Goal: Task Accomplishment & Management: Complete application form

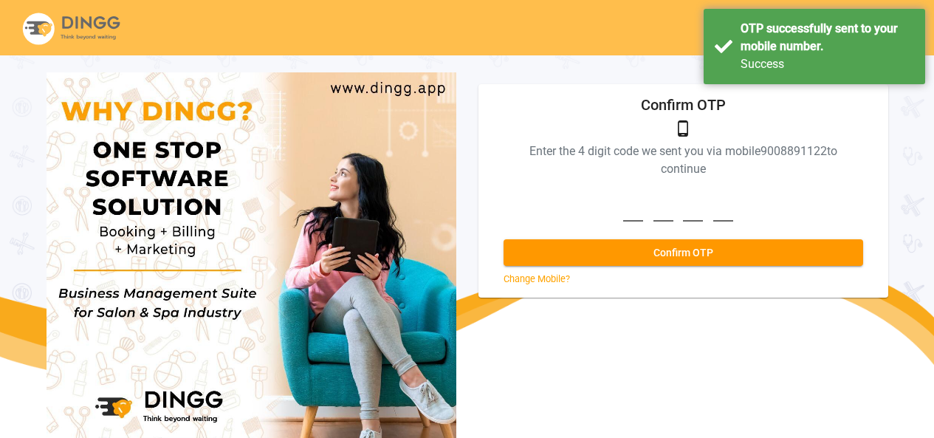
scroll to position [55, 0]
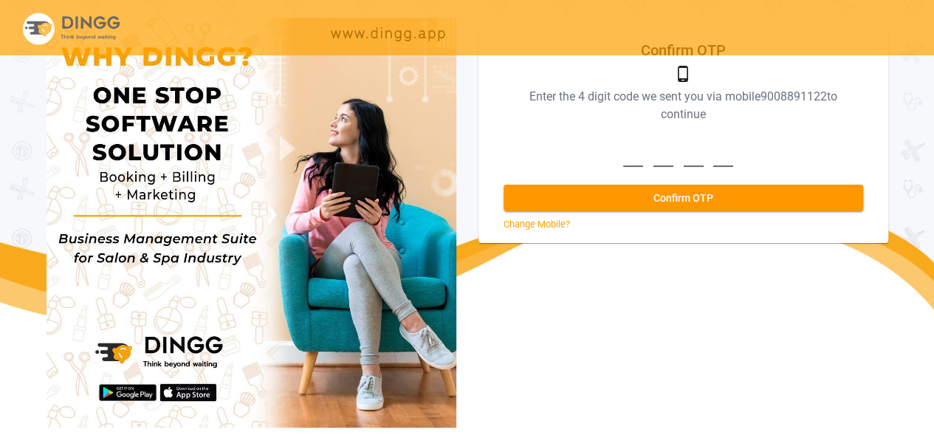
click at [652, 167] on div "phone_android Enter the 4 digit code we sent you via mobile [PHONE_NUMBER] to c…" at bounding box center [683, 148] width 373 height 166
click at [635, 158] on input at bounding box center [683, 146] width 120 height 41
type input "9027"
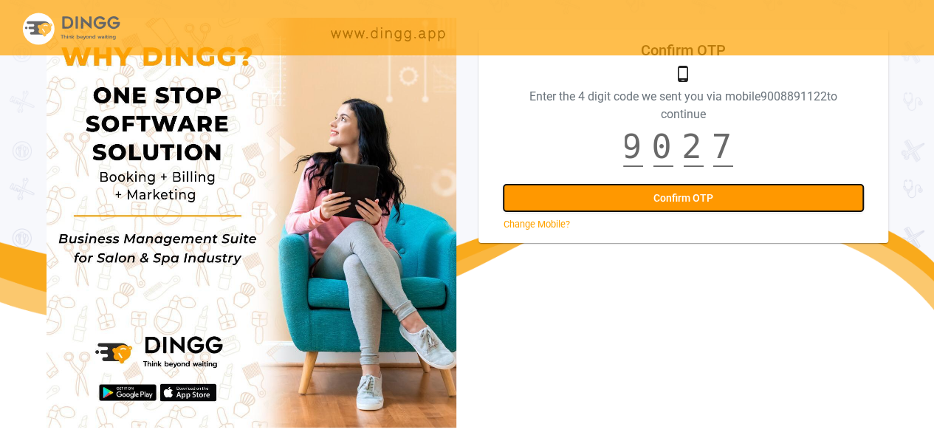
scroll to position [0, 0]
click at [637, 190] on button "Confirm OTP" at bounding box center [684, 198] width 360 height 27
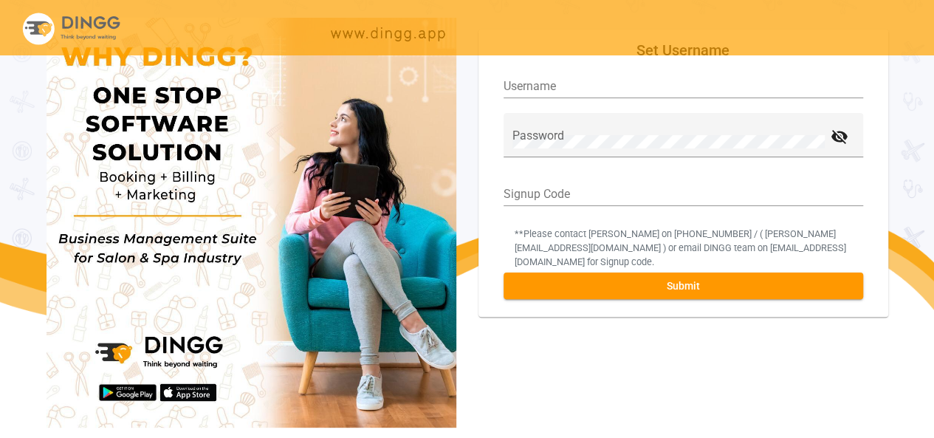
click at [528, 88] on input "Username" at bounding box center [684, 86] width 360 height 13
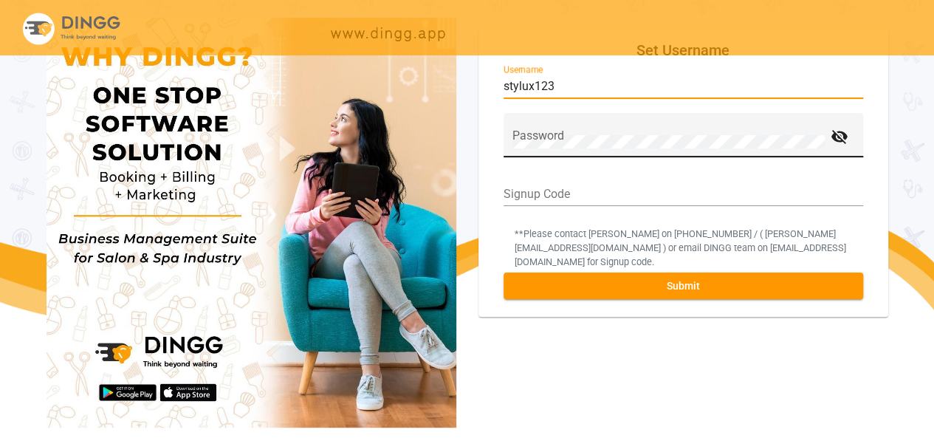
type input "stylux123"
click at [520, 133] on div "Password" at bounding box center [669, 140] width 312 height 35
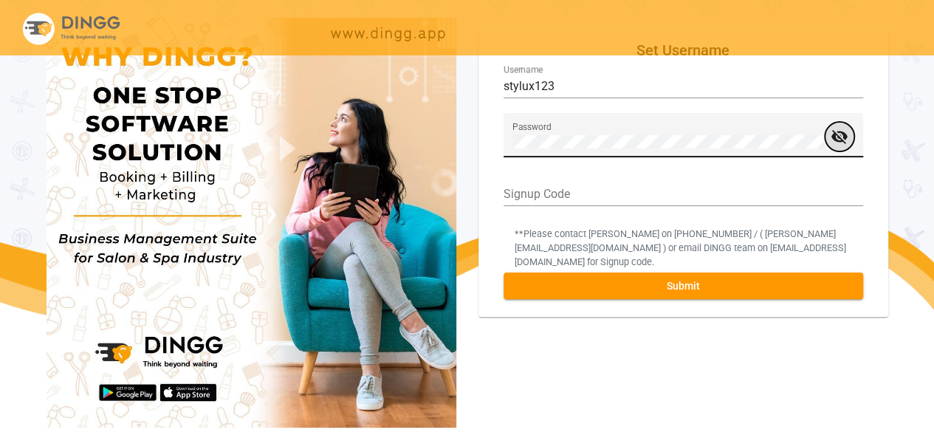
click at [843, 131] on mat-icon "visibility_off" at bounding box center [840, 137] width 18 height 20
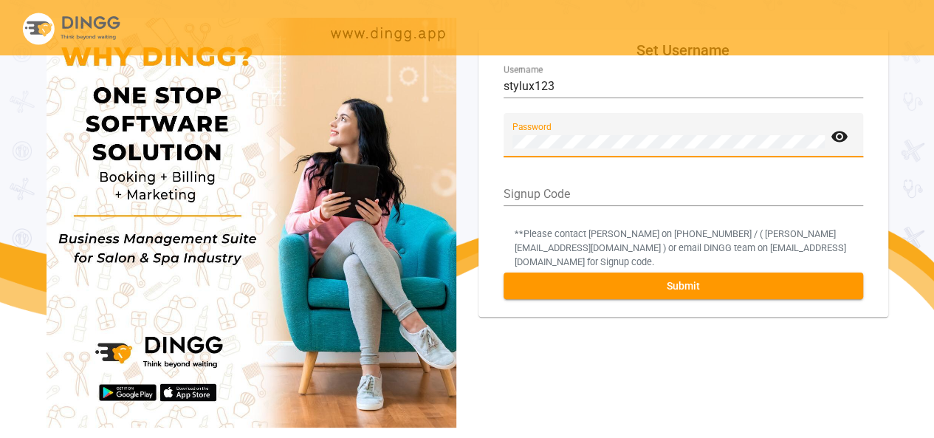
click at [524, 199] on input "Signup Code" at bounding box center [684, 194] width 360 height 13
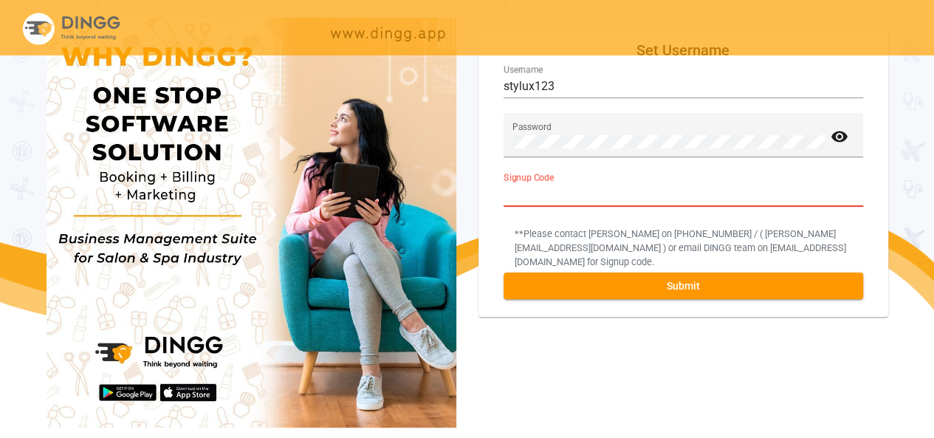
paste input "131370"
type input "131370"
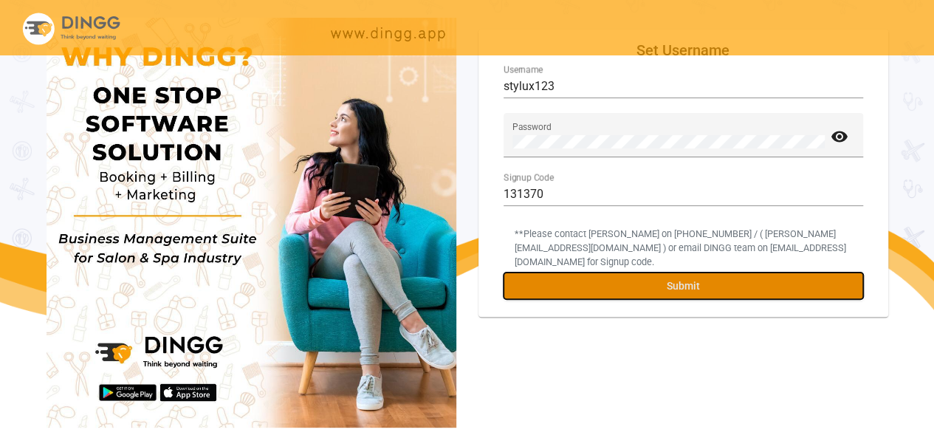
click at [685, 278] on button "Submit" at bounding box center [684, 286] width 360 height 27
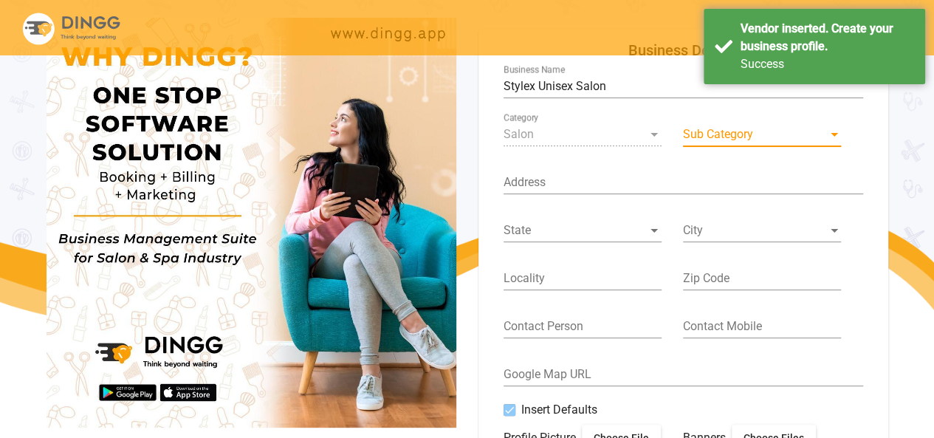
click at [710, 129] on span at bounding box center [755, 134] width 145 height 13
click at [828, 131] on div at bounding box center [834, 134] width 13 height 13
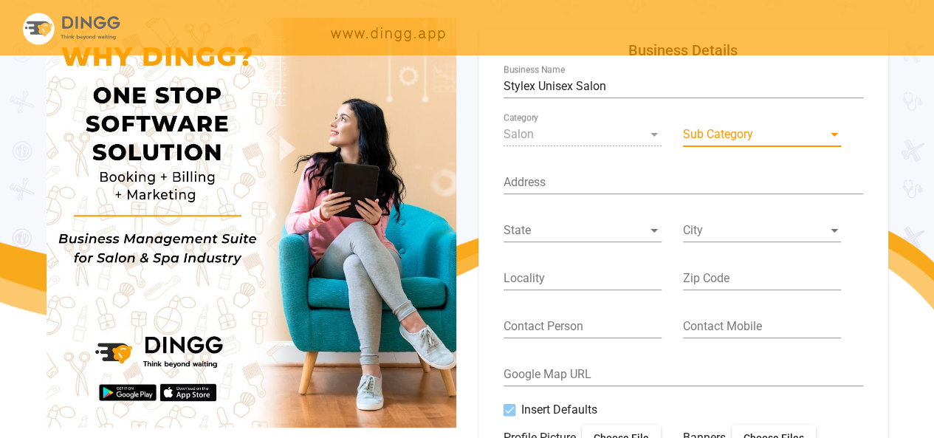
click at [742, 130] on span at bounding box center [755, 134] width 145 height 13
click at [538, 188] on input "Address" at bounding box center [684, 182] width 360 height 13
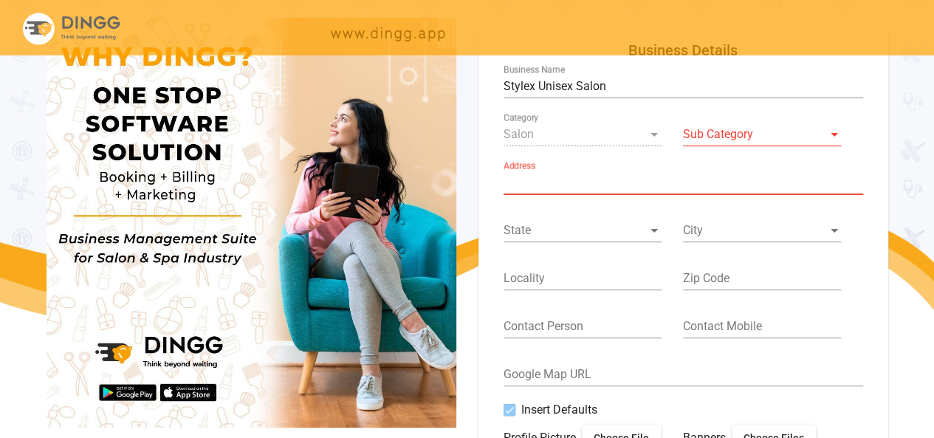
paste input "[STREET_ADDRESS]"
type input "[STREET_ADDRESS]"
click at [833, 132] on div at bounding box center [834, 134] width 13 height 13
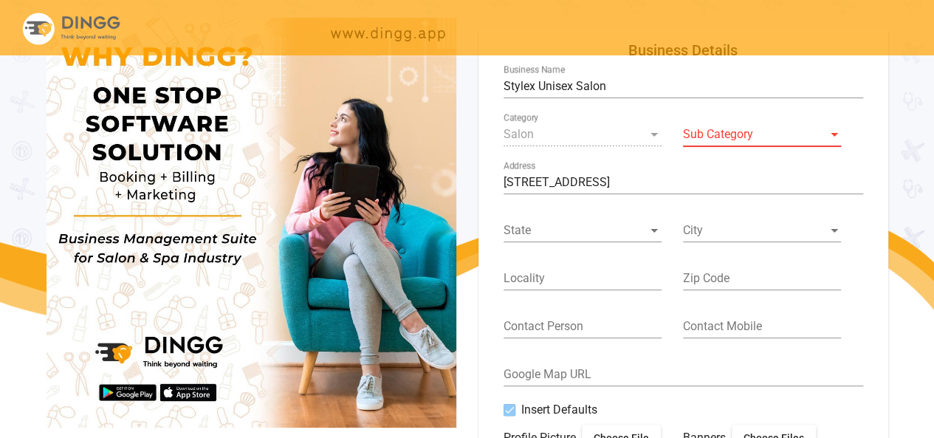
click at [823, 135] on span at bounding box center [755, 134] width 145 height 13
click at [756, 138] on span at bounding box center [755, 134] width 145 height 13
click at [837, 135] on div at bounding box center [834, 135] width 7 height 4
click at [555, 231] on span at bounding box center [576, 230] width 145 height 13
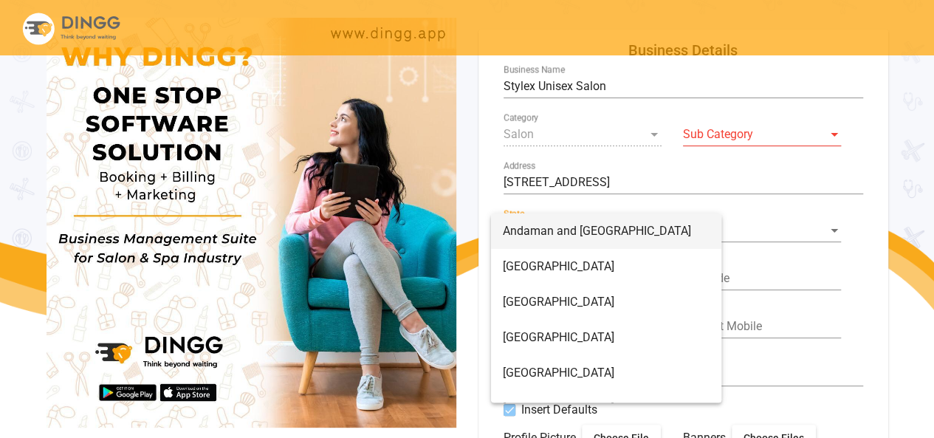
scroll to position [414, 0]
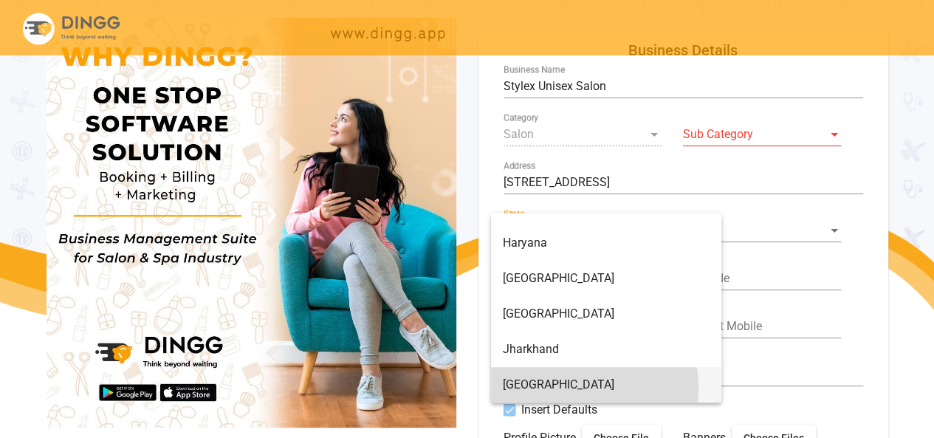
click at [555, 389] on span "[GEOGRAPHIC_DATA]" at bounding box center [606, 384] width 207 height 35
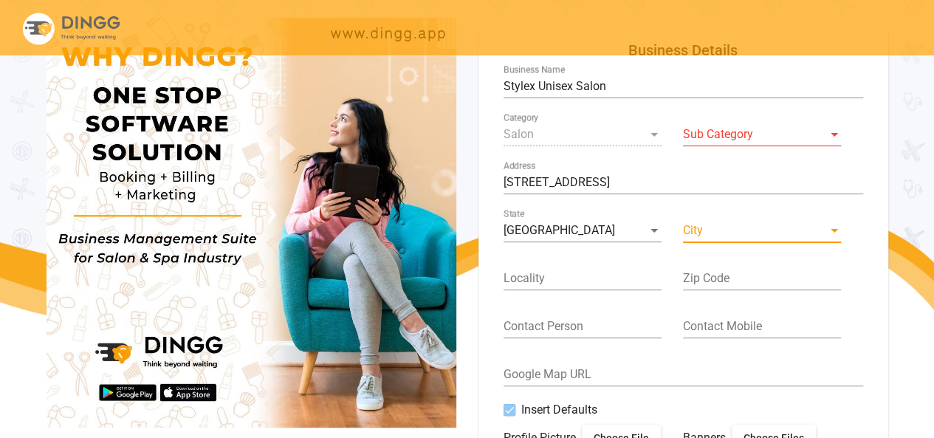
click at [691, 225] on span at bounding box center [755, 230] width 145 height 13
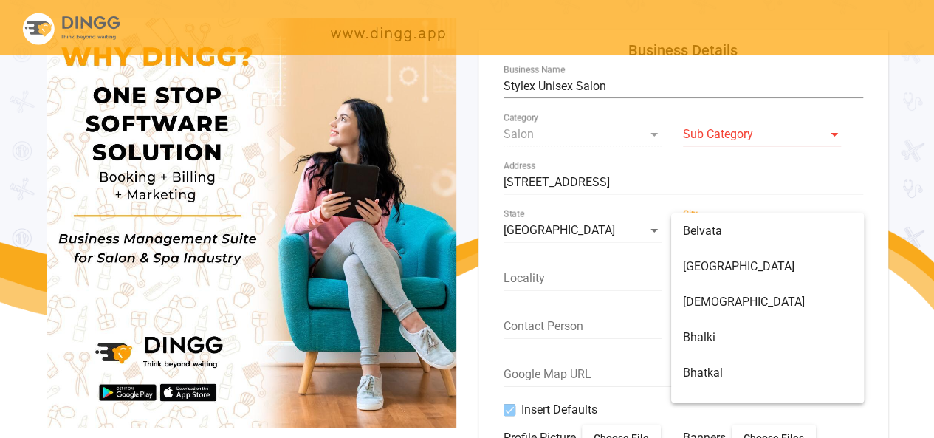
scroll to position [1384, 0]
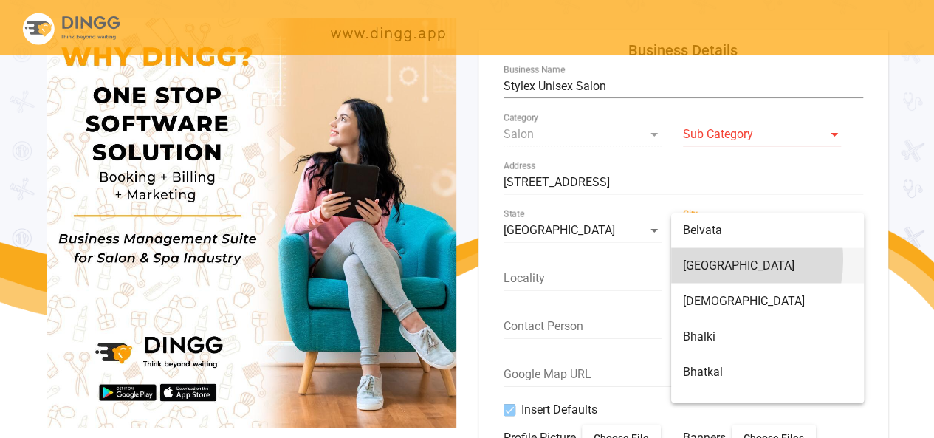
click at [708, 259] on span "[GEOGRAPHIC_DATA]" at bounding box center [767, 264] width 169 height 35
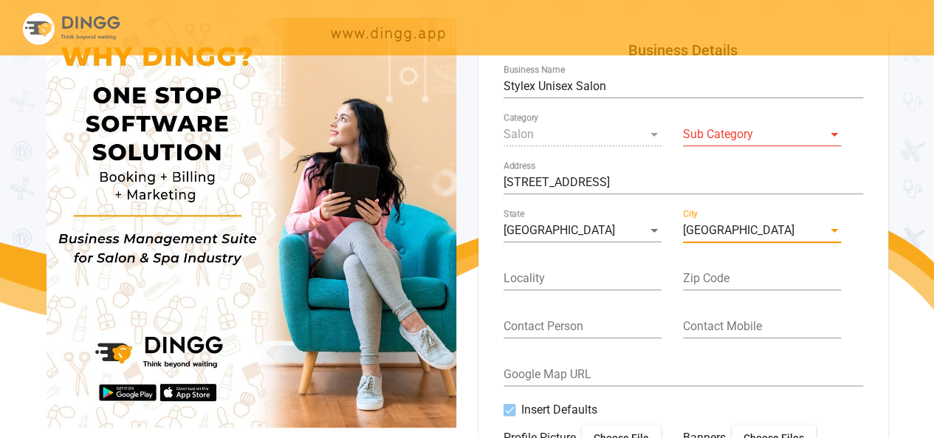
scroll to position [0, 148]
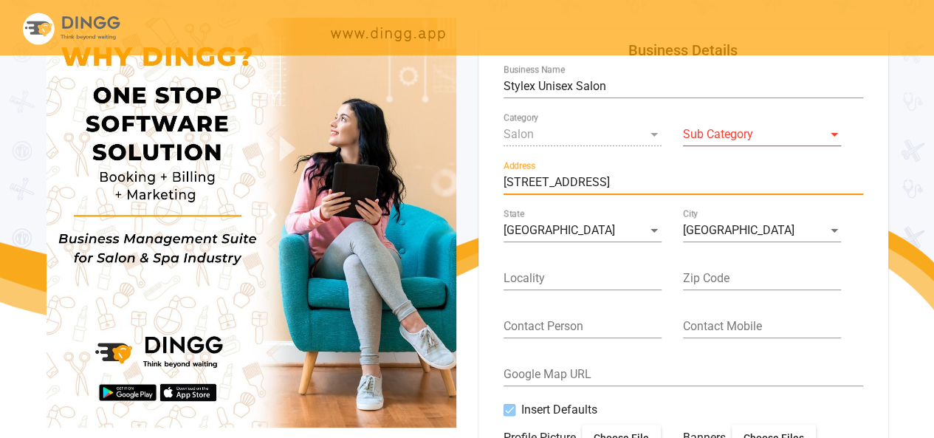
drag, startPoint x: 635, startPoint y: 182, endPoint x: 683, endPoint y: 182, distance: 48.0
click at [683, 182] on input "[STREET_ADDRESS]" at bounding box center [684, 182] width 360 height 13
click at [532, 282] on input "Locality" at bounding box center [583, 278] width 158 height 13
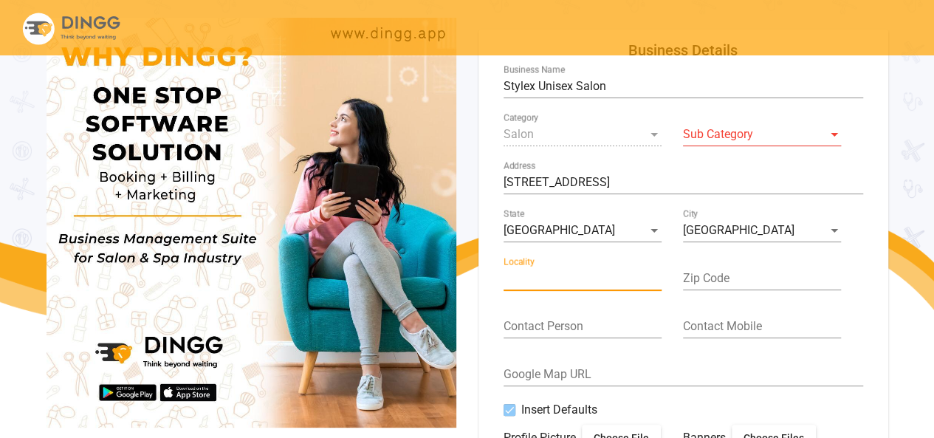
paste input "Avalahalli"
type input "Avalahalli"
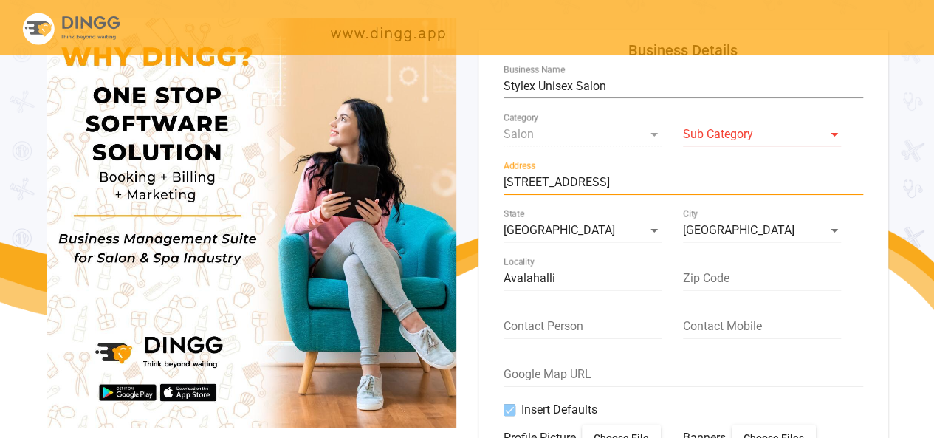
drag, startPoint x: 696, startPoint y: 184, endPoint x: 728, endPoint y: 179, distance: 32.8
click at [728, 179] on input "[STREET_ADDRESS]" at bounding box center [684, 182] width 360 height 13
drag, startPoint x: 733, startPoint y: 179, endPoint x: 694, endPoint y: 184, distance: 39.4
click at [694, 184] on input "[STREET_ADDRESS]" at bounding box center [684, 182] width 360 height 13
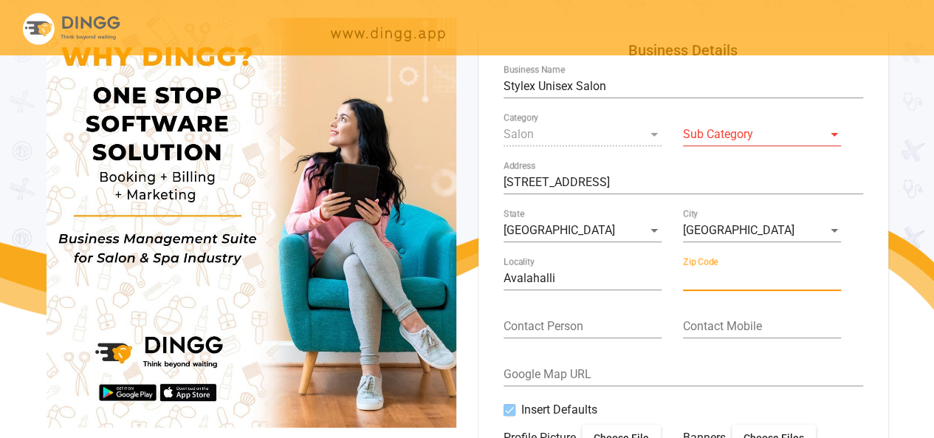
scroll to position [0, 0]
click at [706, 278] on input "Zip Code" at bounding box center [762, 278] width 158 height 13
paste input "560064"
type input "560064"
click at [827, 137] on span at bounding box center [755, 134] width 145 height 13
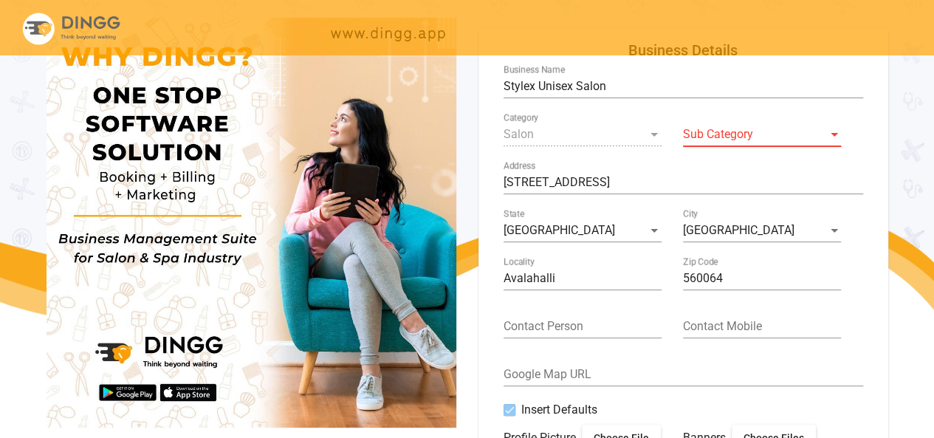
click at [795, 138] on span at bounding box center [755, 134] width 145 height 13
click at [702, 131] on span at bounding box center [755, 134] width 145 height 13
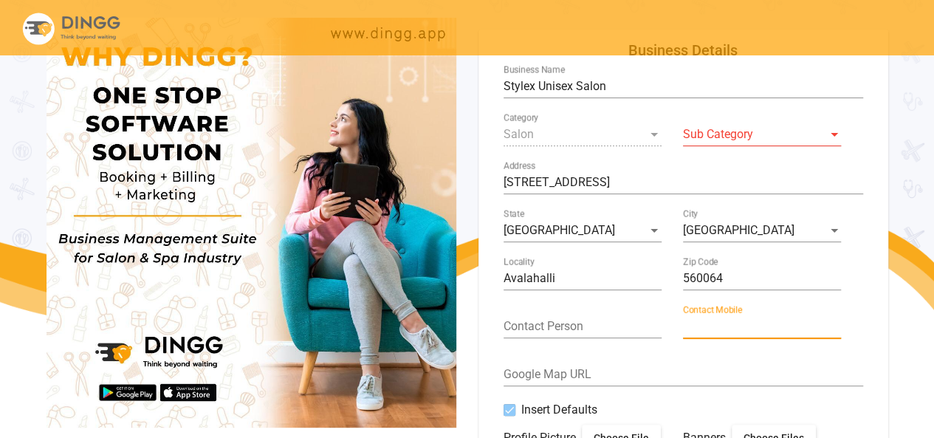
click at [706, 330] on input "Contact Mobile" at bounding box center [762, 326] width 158 height 13
paste input "90369 42062"
type input "90369 42062"
click at [550, 322] on input "Contact Person" at bounding box center [583, 326] width 158 height 13
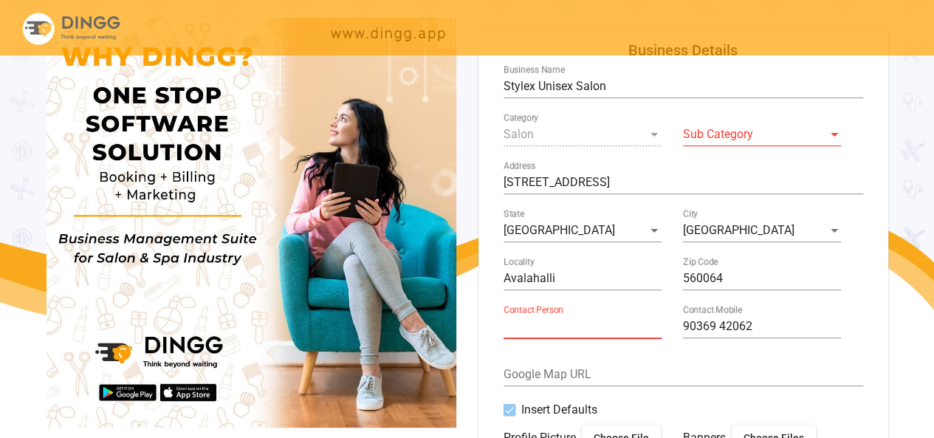
paste input "~[PERSON_NAME] mavilat"
click at [510, 327] on input "~[PERSON_NAME] mavilat" at bounding box center [583, 326] width 158 height 13
type input "[PERSON_NAME] mavilat"
click at [732, 146] on div "Sub Category" at bounding box center [762, 129] width 158 height 33
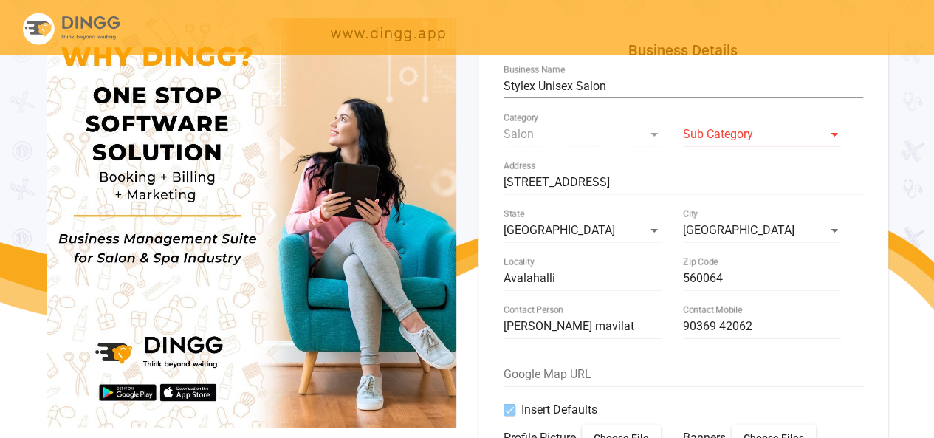
click at [732, 146] on div "Sub Category" at bounding box center [762, 129] width 158 height 33
click at [835, 132] on div at bounding box center [834, 134] width 13 height 13
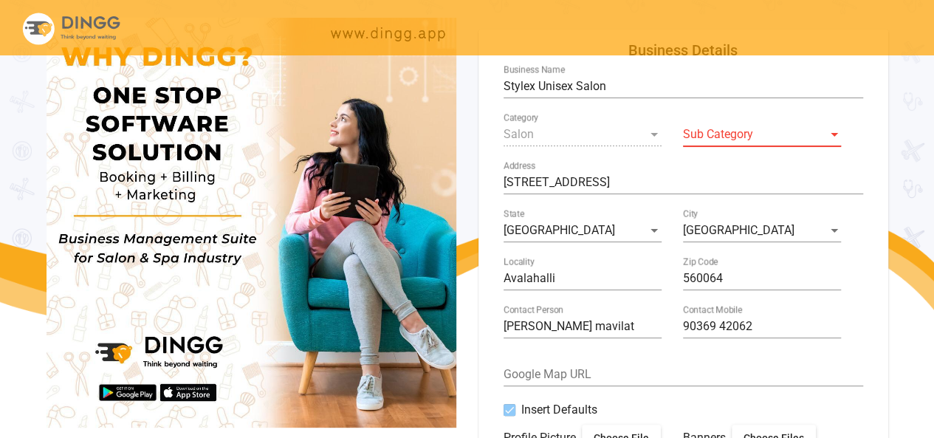
click at [743, 141] on span at bounding box center [755, 134] width 145 height 13
click at [702, 137] on span at bounding box center [755, 134] width 145 height 13
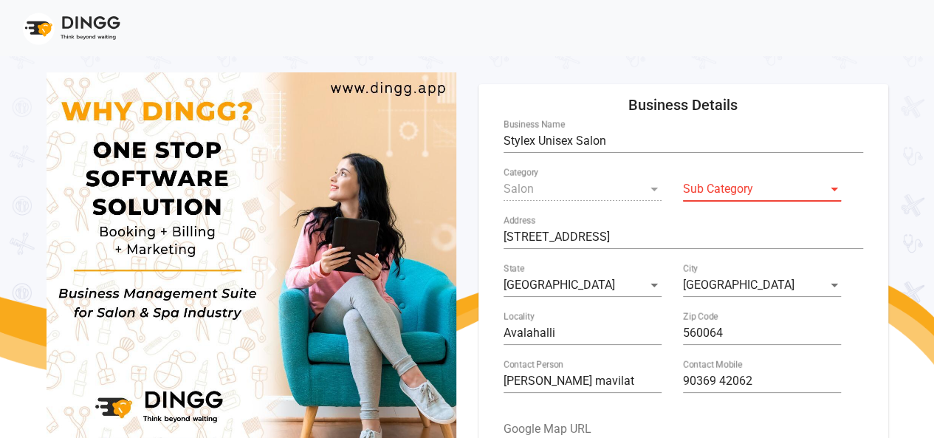
click at [729, 194] on span at bounding box center [755, 188] width 145 height 13
click at [835, 190] on div at bounding box center [834, 190] width 7 height 4
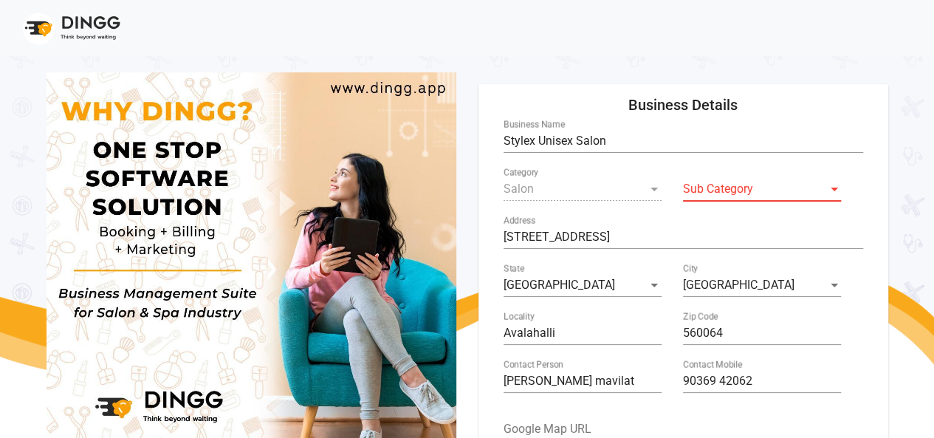
click at [685, 191] on span at bounding box center [755, 188] width 145 height 13
drag, startPoint x: 499, startPoint y: 234, endPoint x: 697, endPoint y: 246, distance: 197.6
click at [697, 246] on form "Stylex Unisex Salon Business Name Salon Category Sub Category [STREET_ADDRESS] …" at bounding box center [683, 335] width 373 height 431
click at [742, 197] on div "Sub Category" at bounding box center [762, 184] width 158 height 33
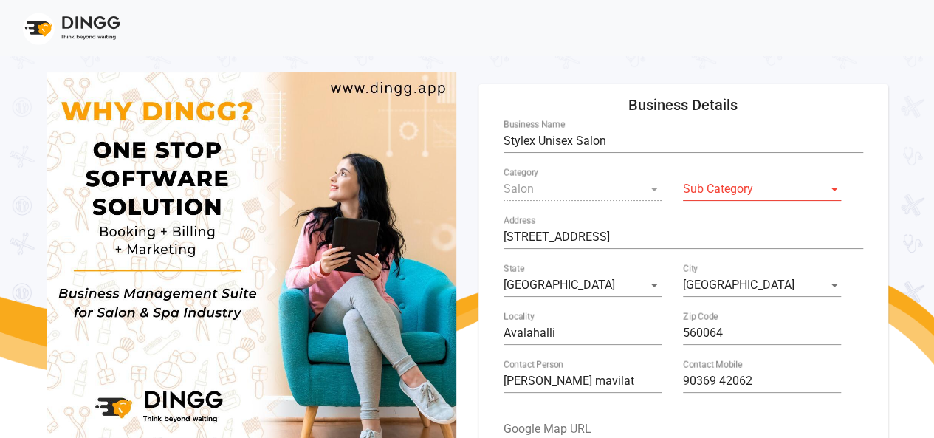
click at [742, 197] on div "Sub Category" at bounding box center [762, 184] width 158 height 33
click at [835, 191] on div at bounding box center [834, 188] width 13 height 13
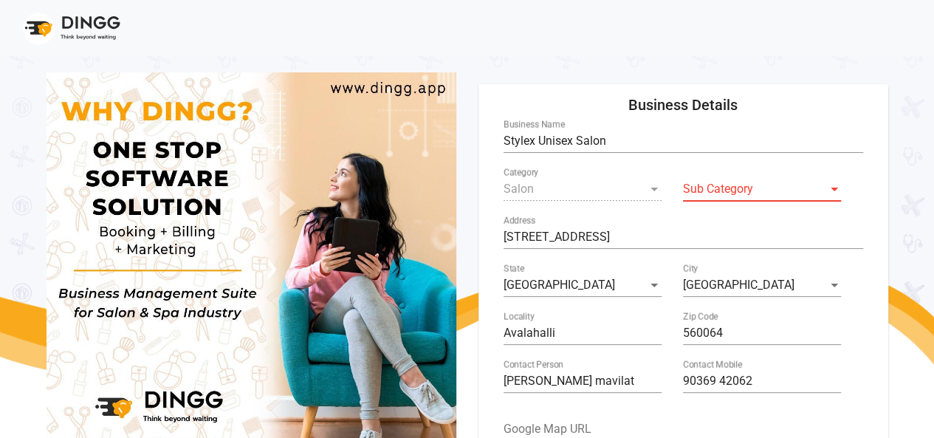
click at [835, 191] on div at bounding box center [834, 188] width 13 height 13
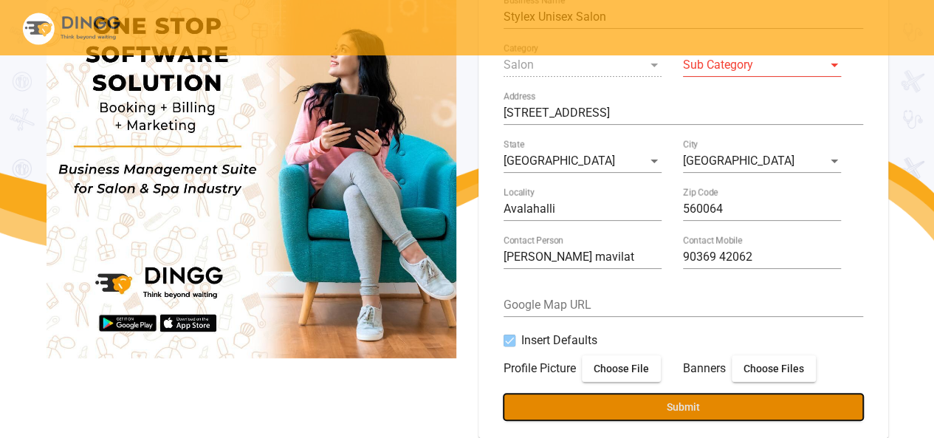
click at [588, 397] on button "Submit" at bounding box center [684, 407] width 360 height 27
click at [605, 410] on button "Submit" at bounding box center [684, 407] width 360 height 27
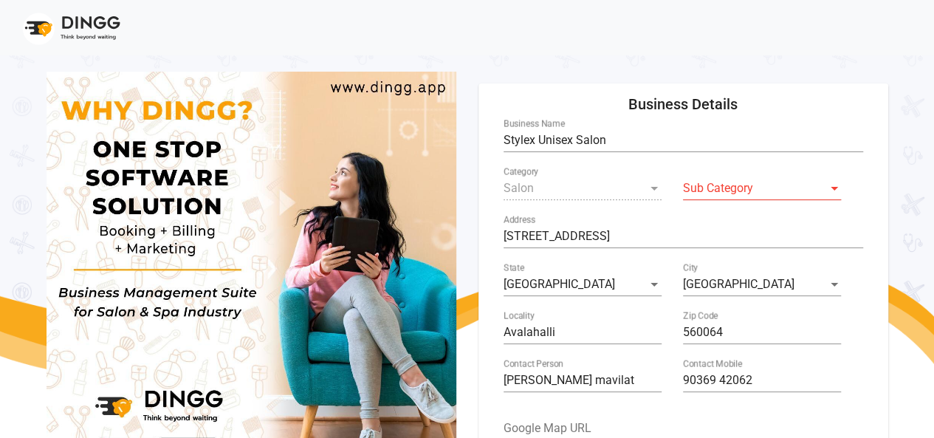
scroll to position [0, 0]
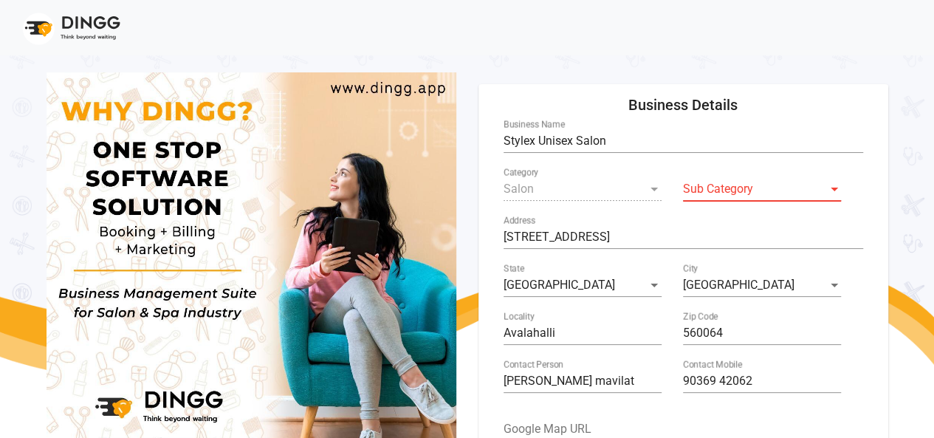
click at [755, 191] on span at bounding box center [755, 188] width 145 height 13
click at [835, 190] on div at bounding box center [834, 190] width 7 height 4
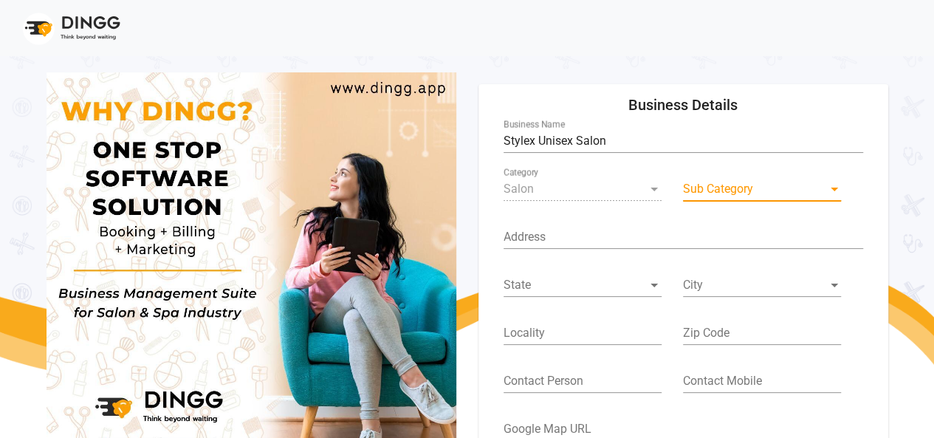
click at [699, 185] on span at bounding box center [755, 188] width 145 height 13
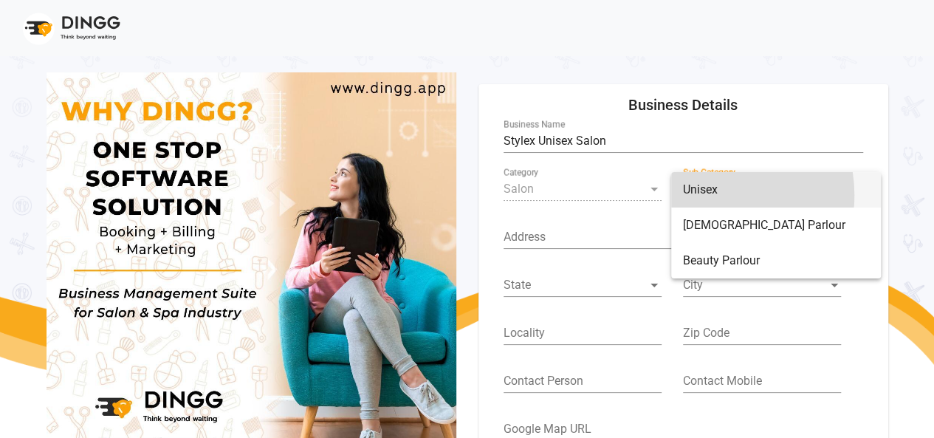
click at [708, 195] on span "Unisex" at bounding box center [776, 189] width 186 height 35
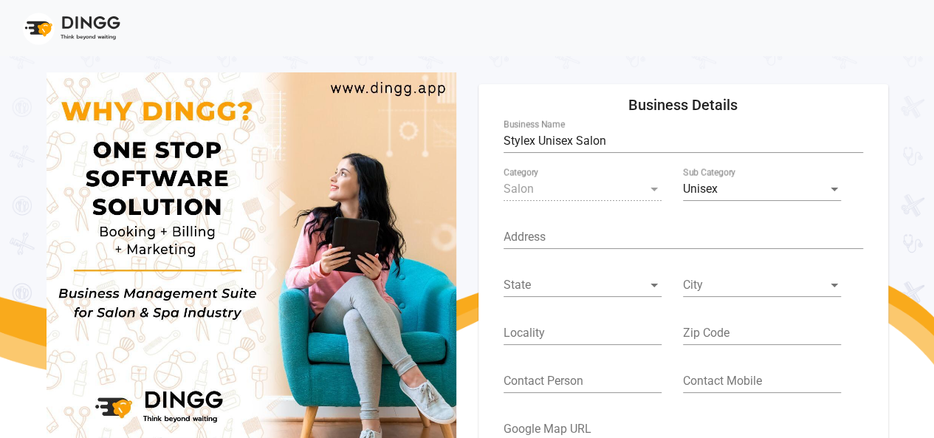
click at [515, 229] on div "Address" at bounding box center [684, 232] width 360 height 33
paste input "[STREET_ADDRESS]"
type input "[STREET_ADDRESS]"
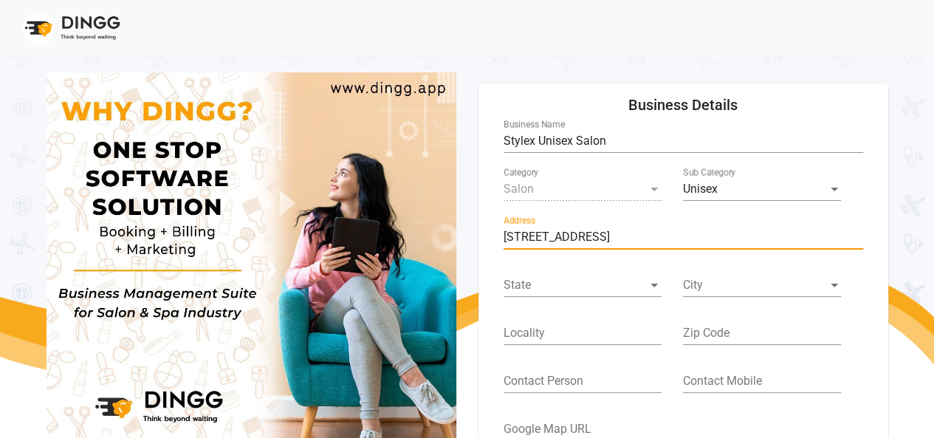
click at [590, 279] on span at bounding box center [576, 284] width 145 height 13
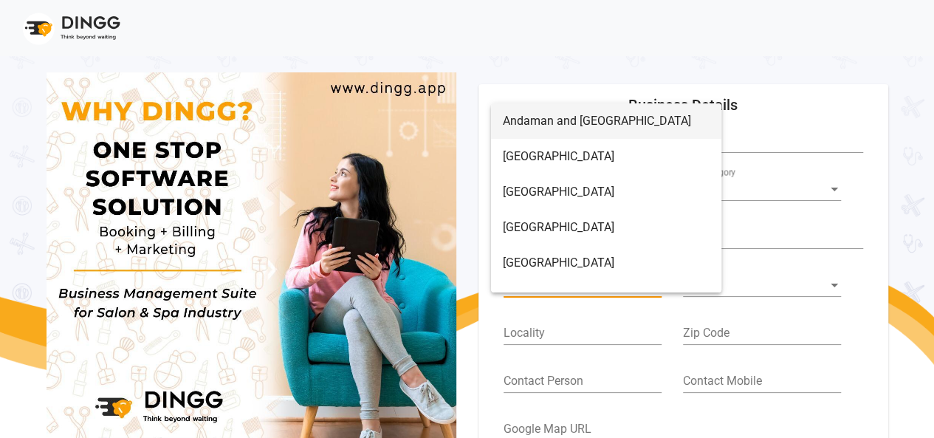
click at [559, 293] on div at bounding box center [467, 219] width 934 height 438
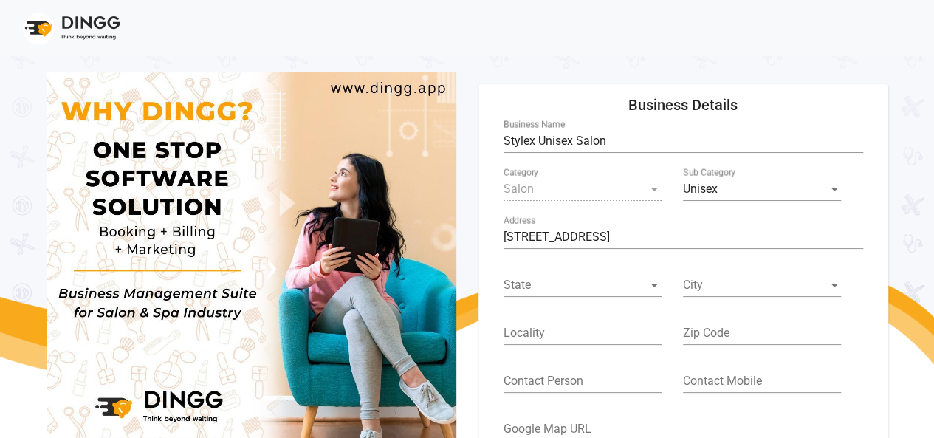
click at [559, 293] on div "State" at bounding box center [583, 280] width 158 height 33
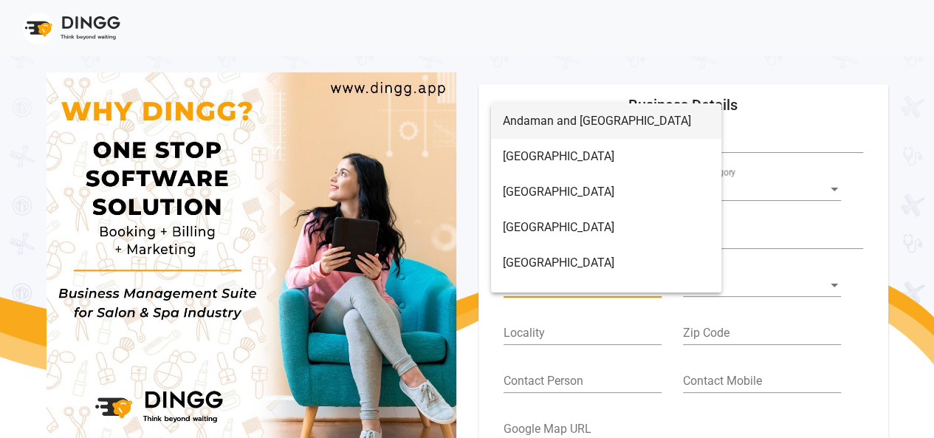
scroll to position [414, 0]
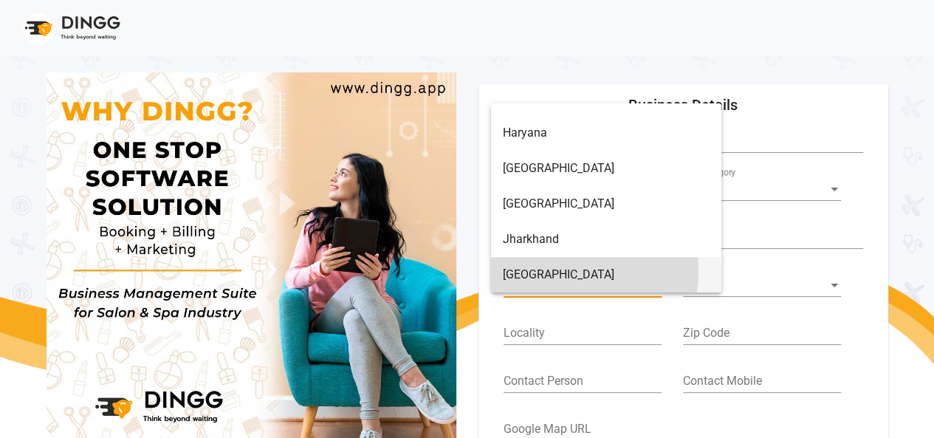
click at [562, 273] on span "[GEOGRAPHIC_DATA]" at bounding box center [606, 274] width 207 height 35
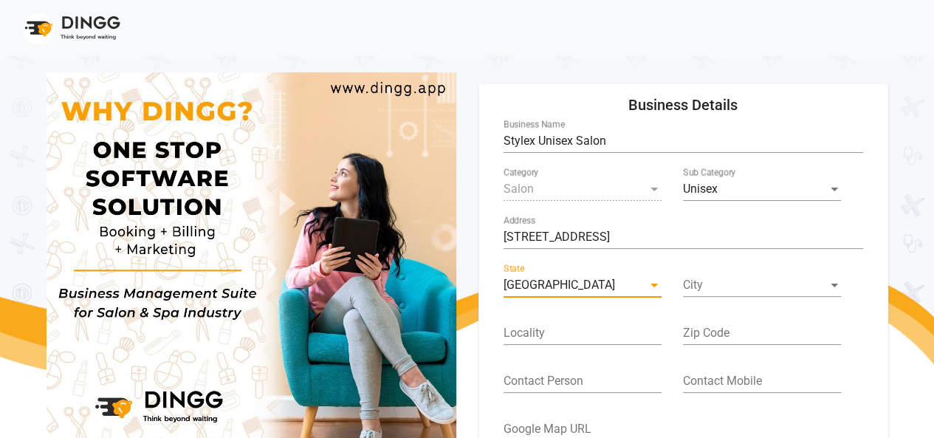
click at [709, 290] on span at bounding box center [755, 284] width 145 height 13
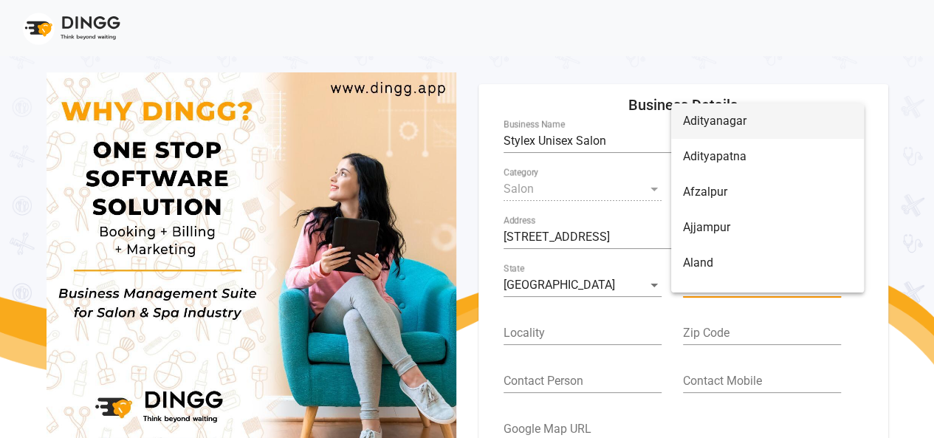
click at [649, 242] on div at bounding box center [467, 219] width 934 height 438
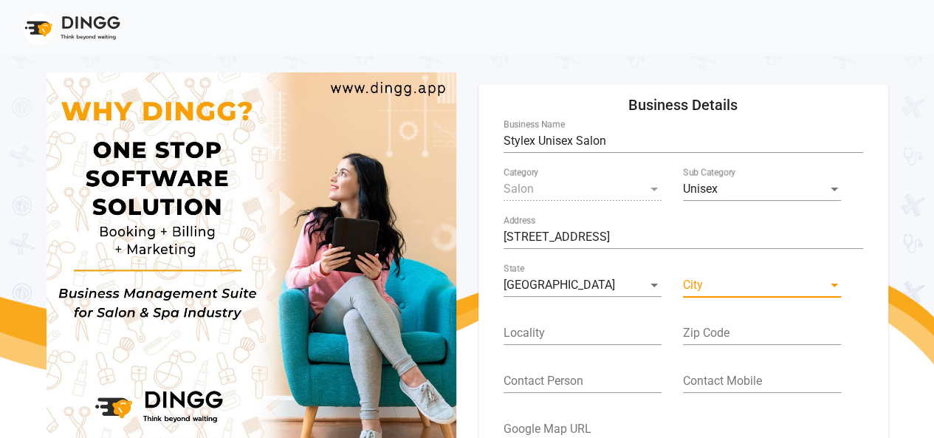
click at [711, 287] on span at bounding box center [755, 284] width 145 height 13
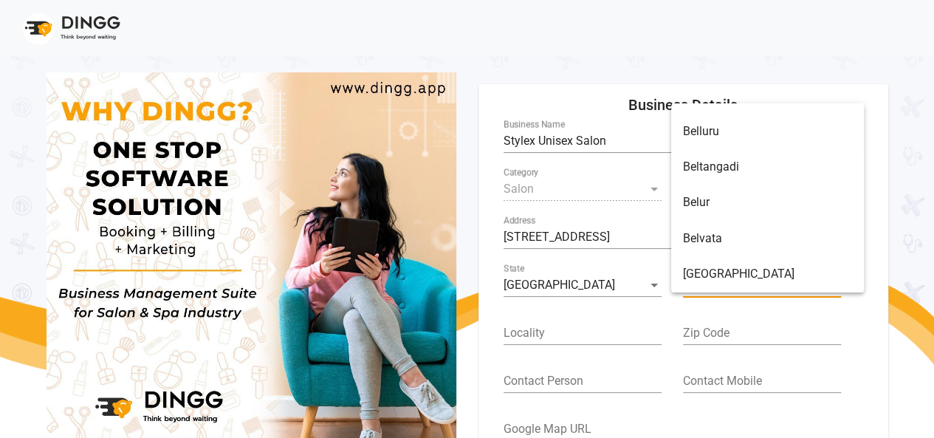
scroll to position [1258, 0]
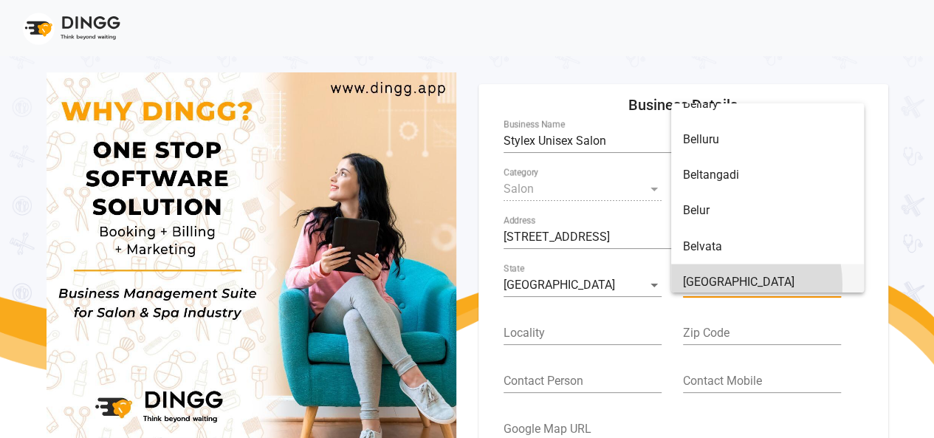
click at [717, 284] on span "[GEOGRAPHIC_DATA]" at bounding box center [767, 281] width 169 height 35
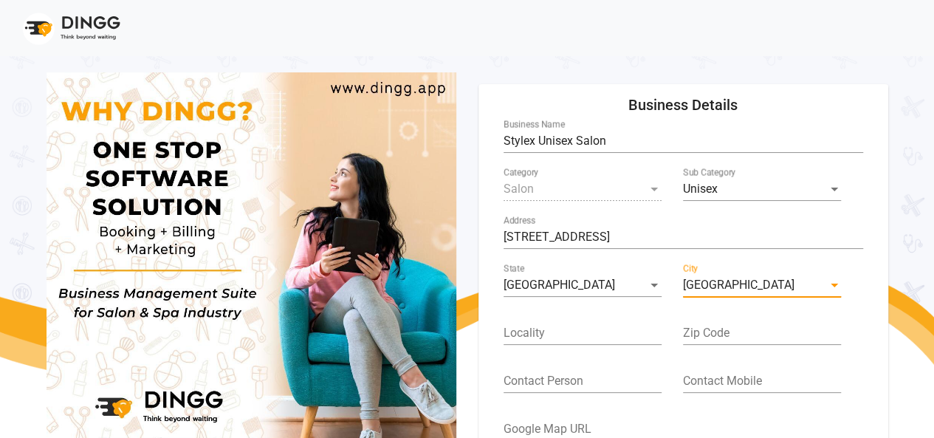
click at [538, 326] on div "Locality" at bounding box center [583, 328] width 158 height 33
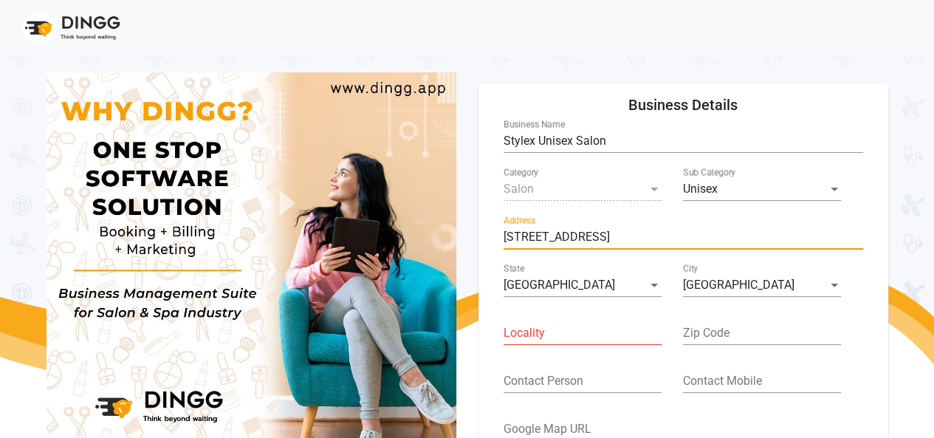
drag, startPoint x: 796, startPoint y: 237, endPoint x: 832, endPoint y: 237, distance: 36.9
click at [832, 237] on input "[STREET_ADDRESS]" at bounding box center [684, 236] width 360 height 13
click at [566, 339] on input "Locality" at bounding box center [583, 332] width 158 height 13
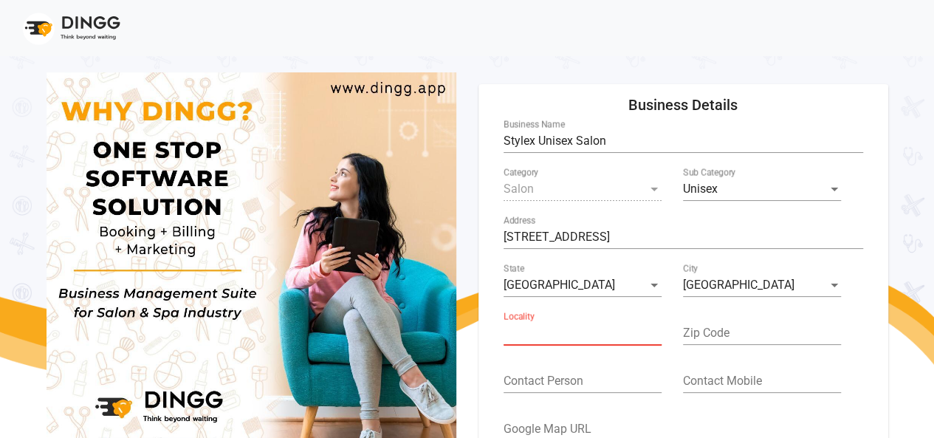
paste input "Avalahalli"
type input "Avalahalli"
click at [714, 339] on input "Zip Code" at bounding box center [762, 332] width 158 height 13
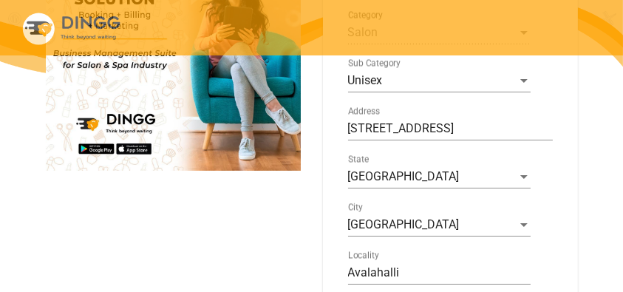
scroll to position [0, 345]
click at [552, 129] on input "[STREET_ADDRESS]" at bounding box center [450, 128] width 205 height 13
drag, startPoint x: 512, startPoint y: 127, endPoint x: 555, endPoint y: 124, distance: 42.9
click at [555, 124] on form "Stylex Unisex Salon Business Name Salon Category Unisex Sub Category Tower 10,S…" at bounding box center [450, 287] width 218 height 649
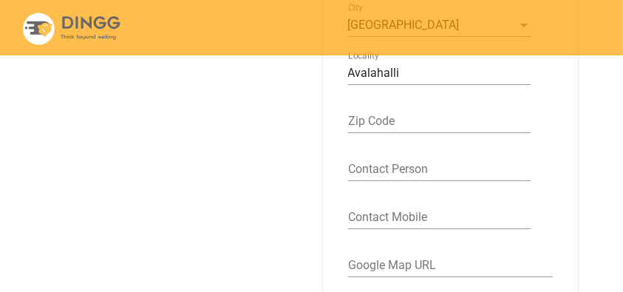
scroll to position [0, 0]
click at [377, 124] on input "Zip Code" at bounding box center [439, 120] width 182 height 13
paste input "560064"
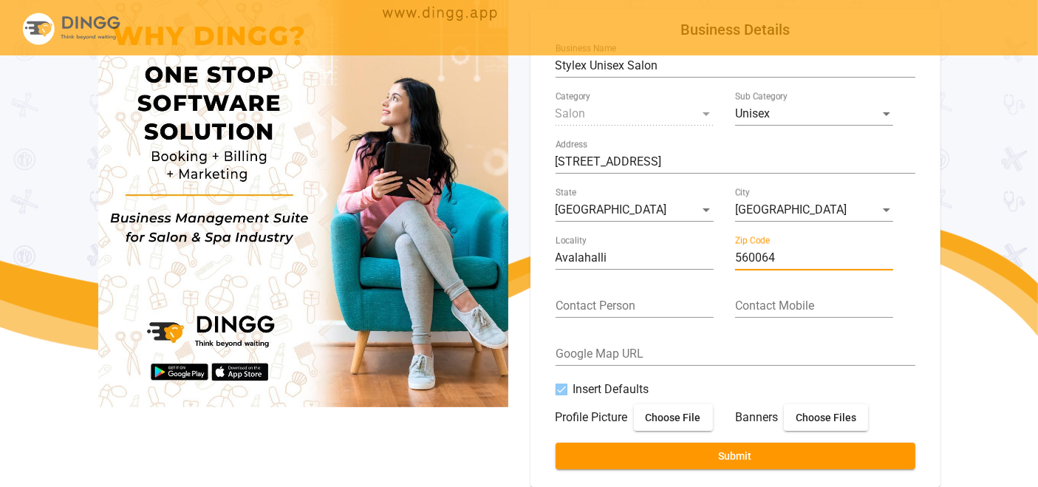
type input "560064"
click at [592, 302] on input "Contact Person" at bounding box center [634, 305] width 158 height 13
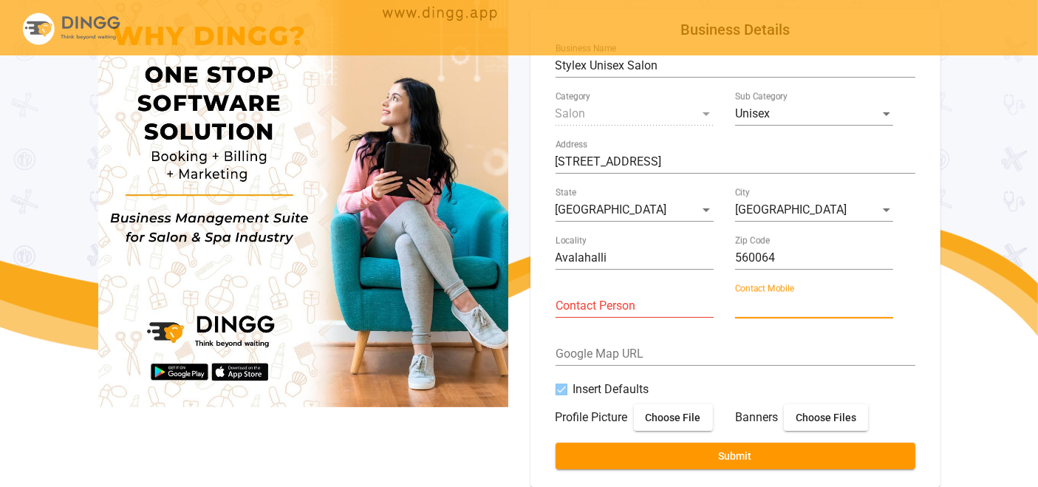
click at [769, 304] on input "Contact Mobile" at bounding box center [814, 305] width 158 height 13
paste input "90369 42062"
type input "90369 42062"
click at [615, 307] on input "Contact Person" at bounding box center [634, 305] width 158 height 13
paste input "[PERSON_NAME] mavilat"
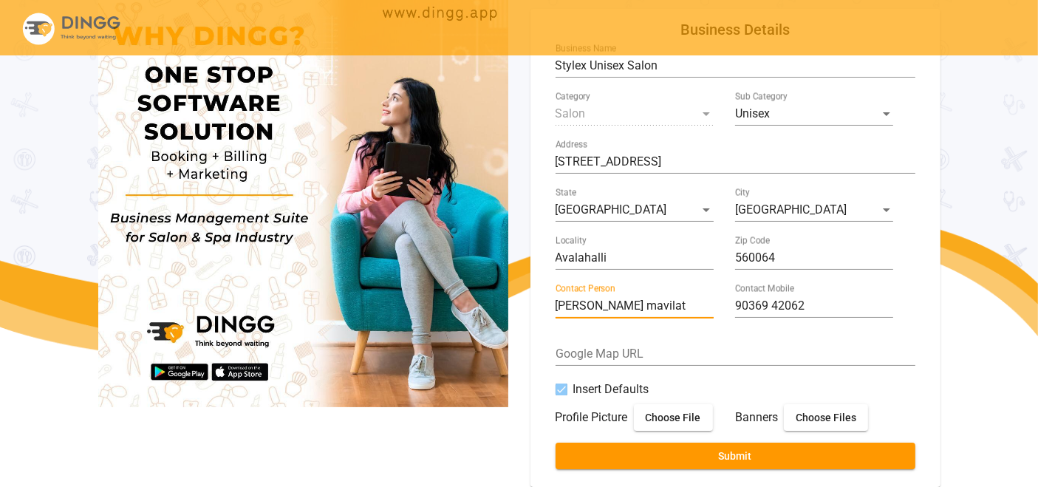
type input "[PERSON_NAME] mavilat"
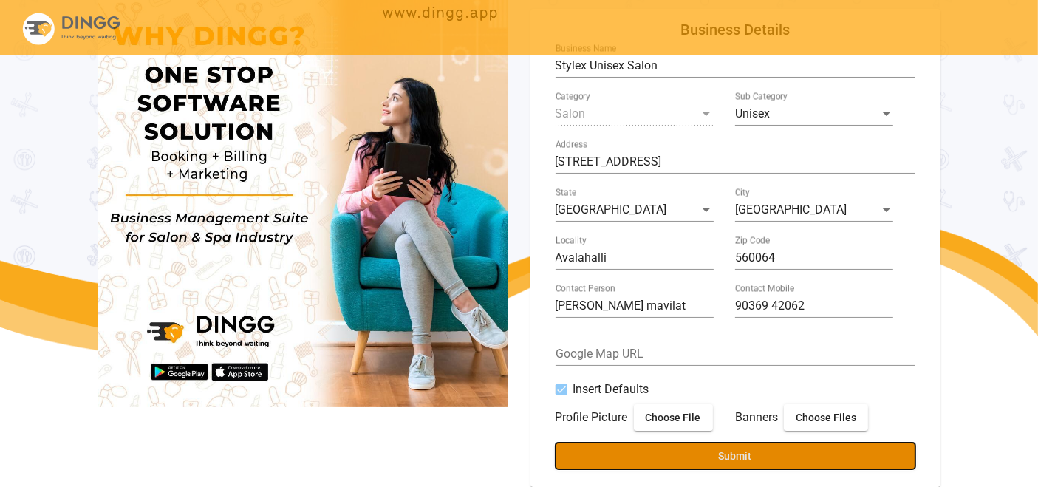
click at [679, 437] on button "Submit" at bounding box center [735, 455] width 360 height 27
